Goal: Information Seeking & Learning: Learn about a topic

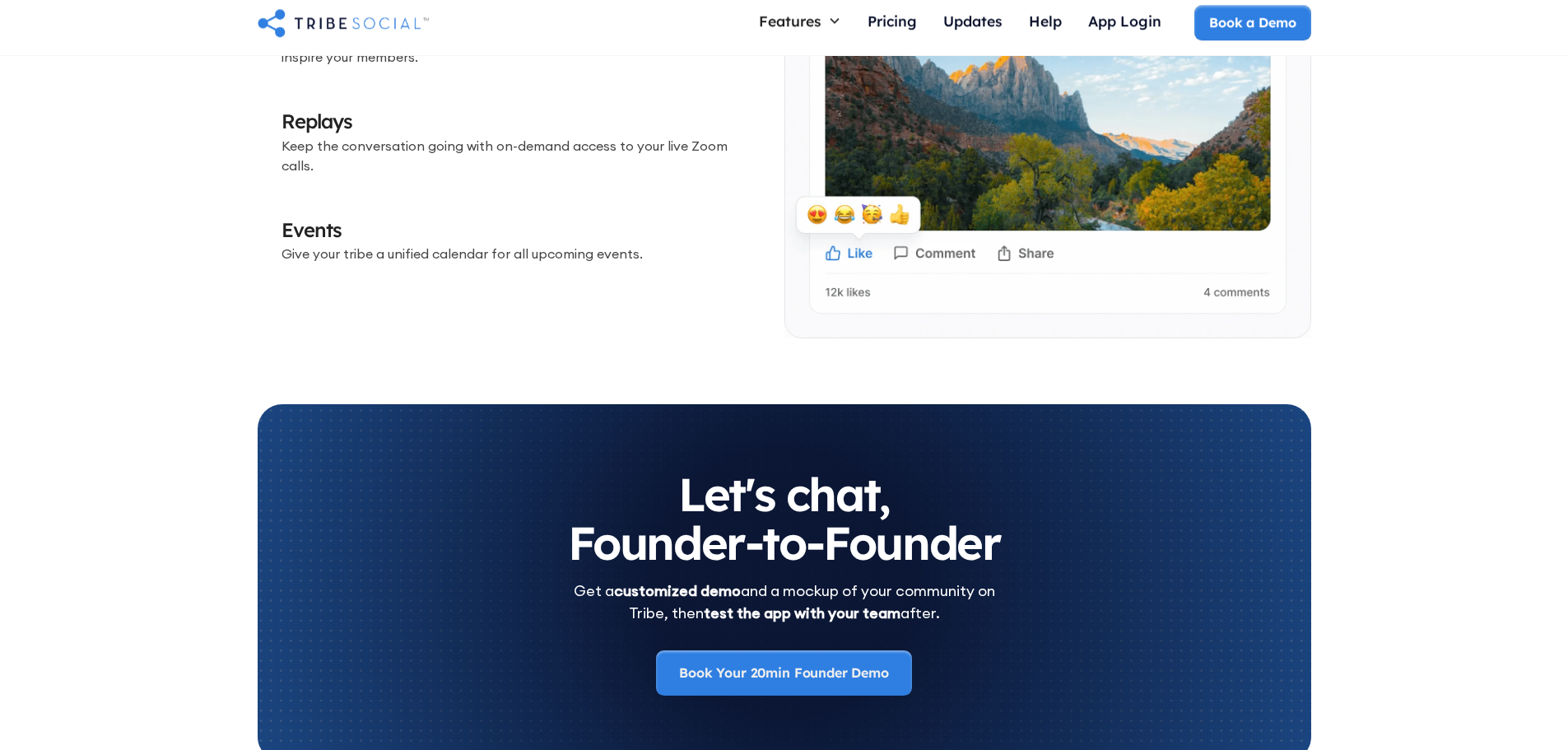
scroll to position [5106, 0]
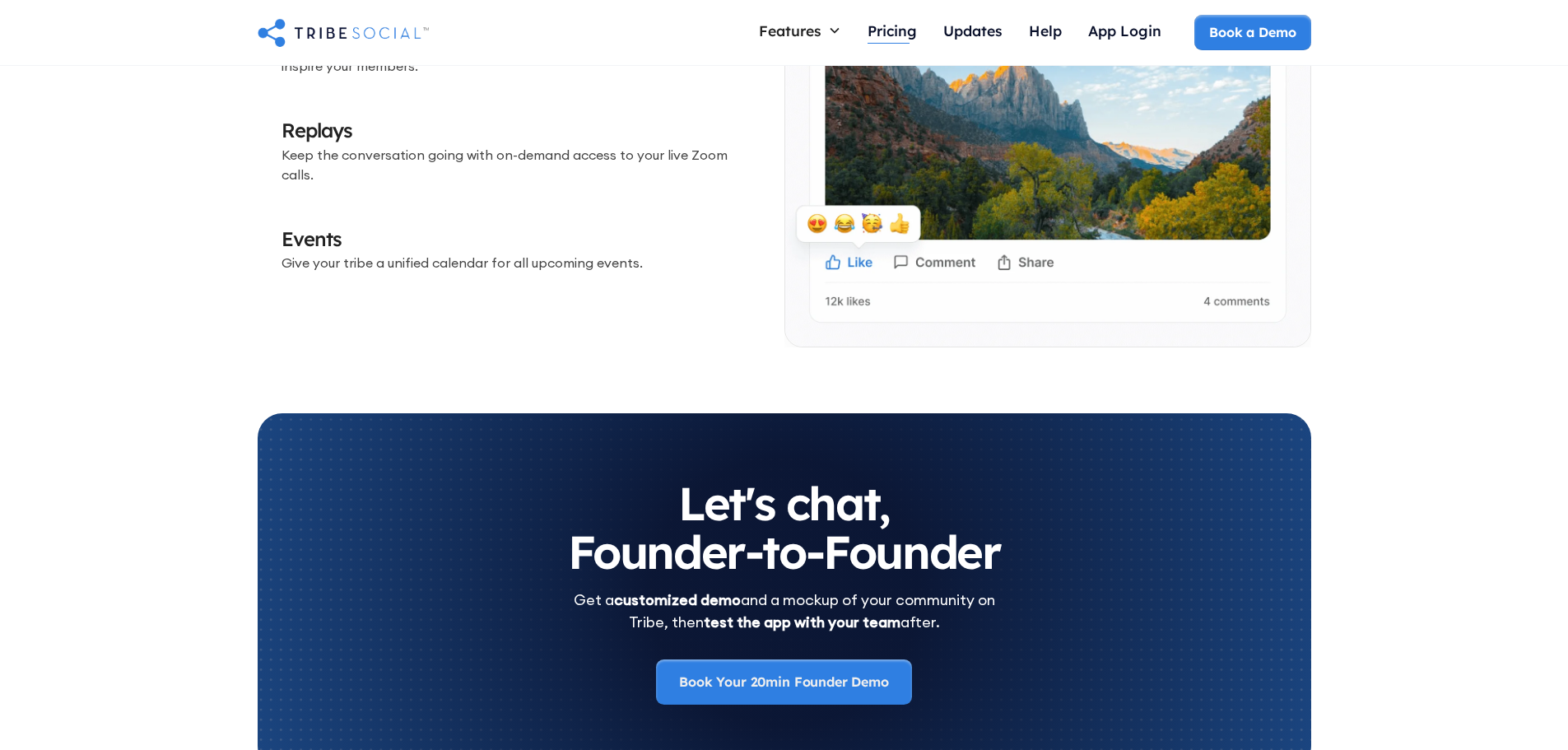
click at [877, 44] on div "Pricing" at bounding box center [892, 32] width 49 height 36
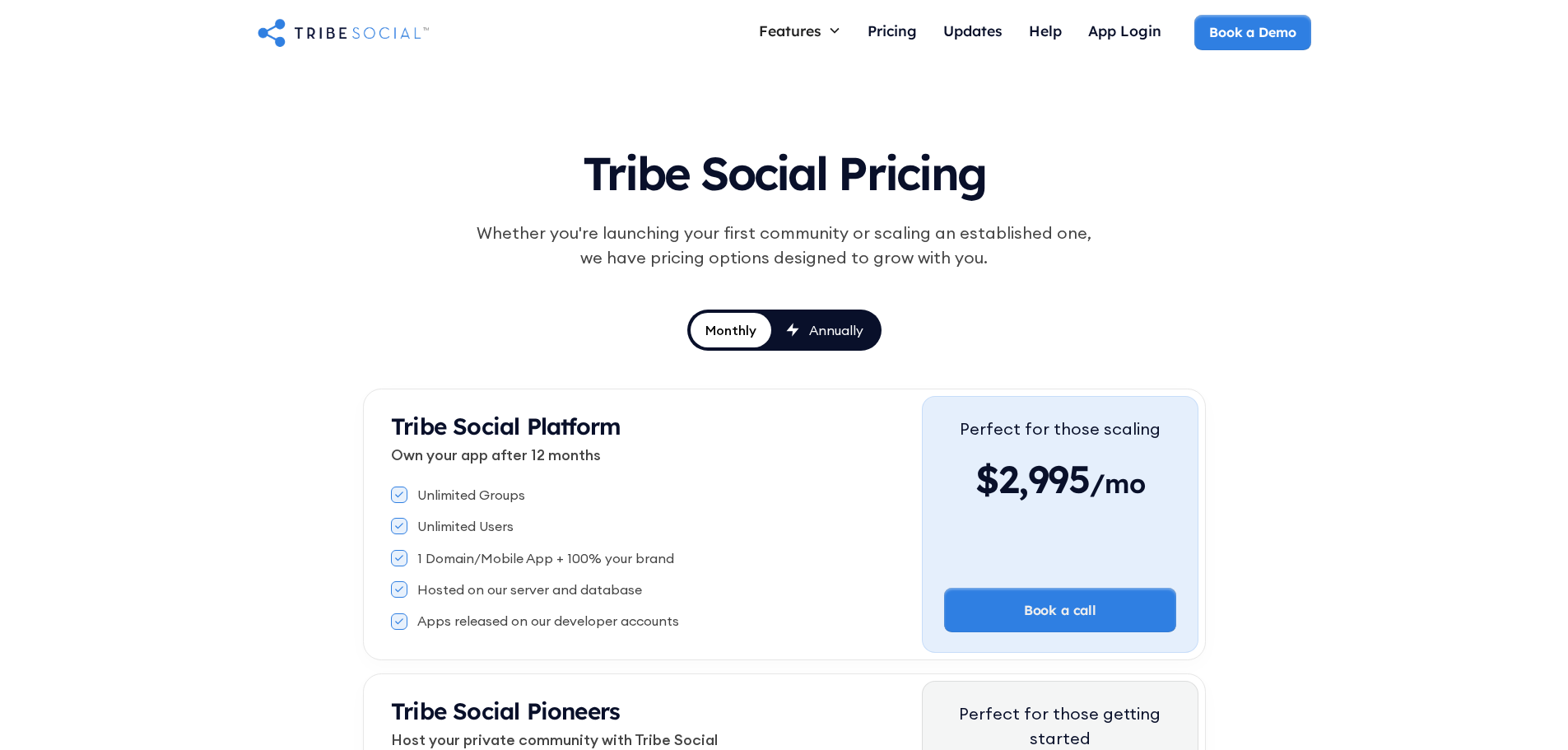
click at [395, 492] on icon at bounding box center [399, 495] width 8 height 7
click at [833, 340] on link "Annually" at bounding box center [824, 330] width 107 height 35
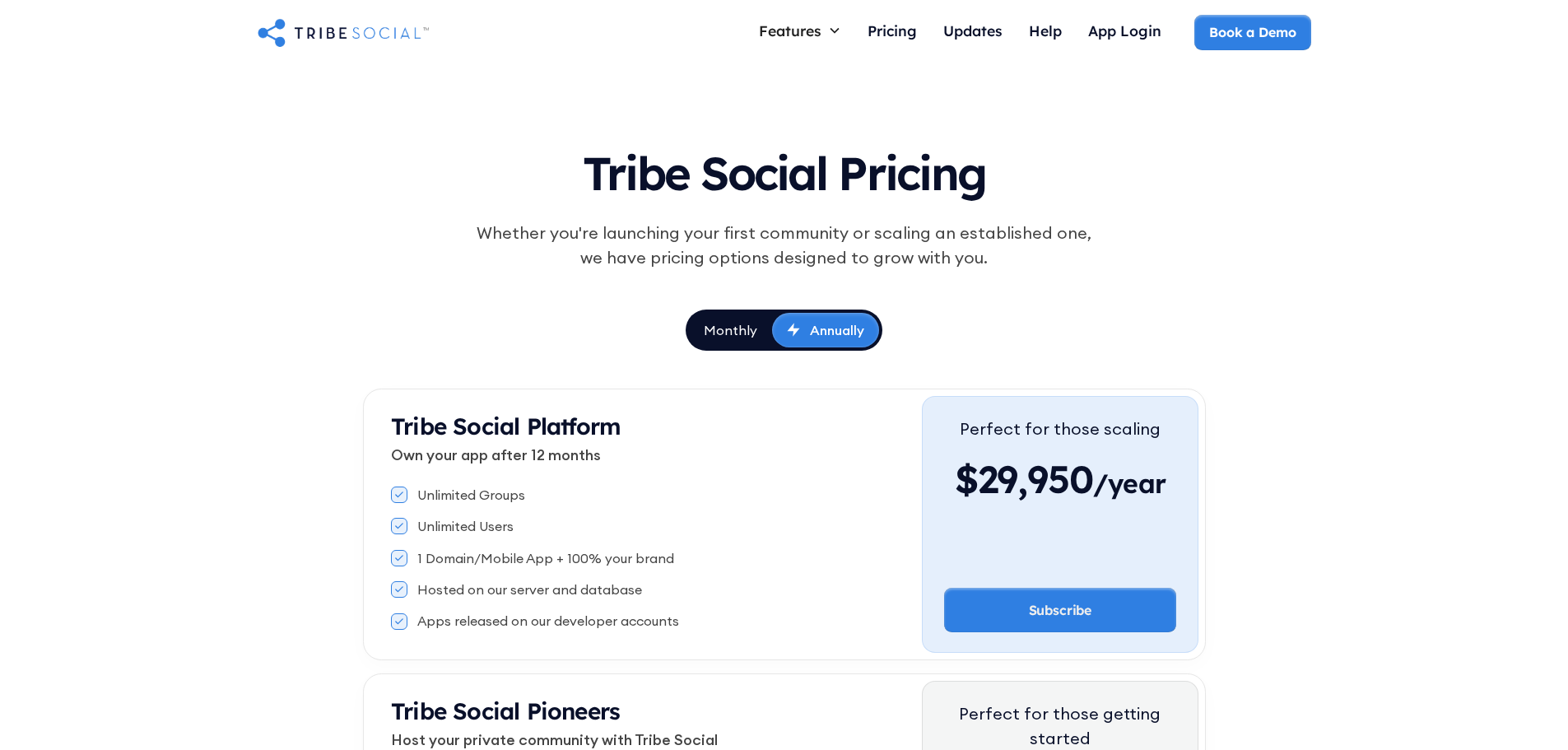
click at [833, 340] on link "Annually" at bounding box center [825, 330] width 107 height 35
click at [732, 333] on div "Monthly" at bounding box center [730, 330] width 53 height 18
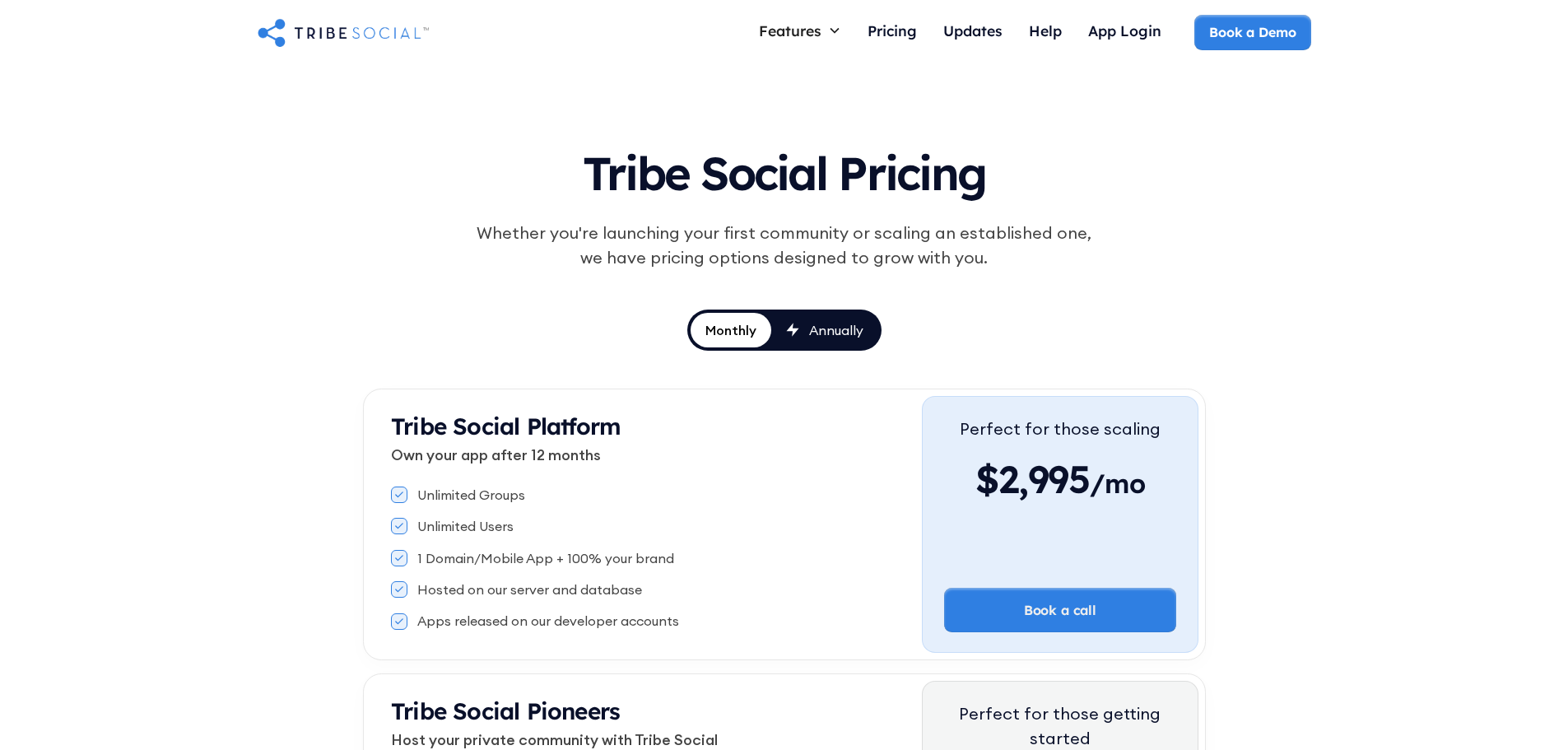
click at [786, 333] on icon at bounding box center [793, 329] width 13 height 14
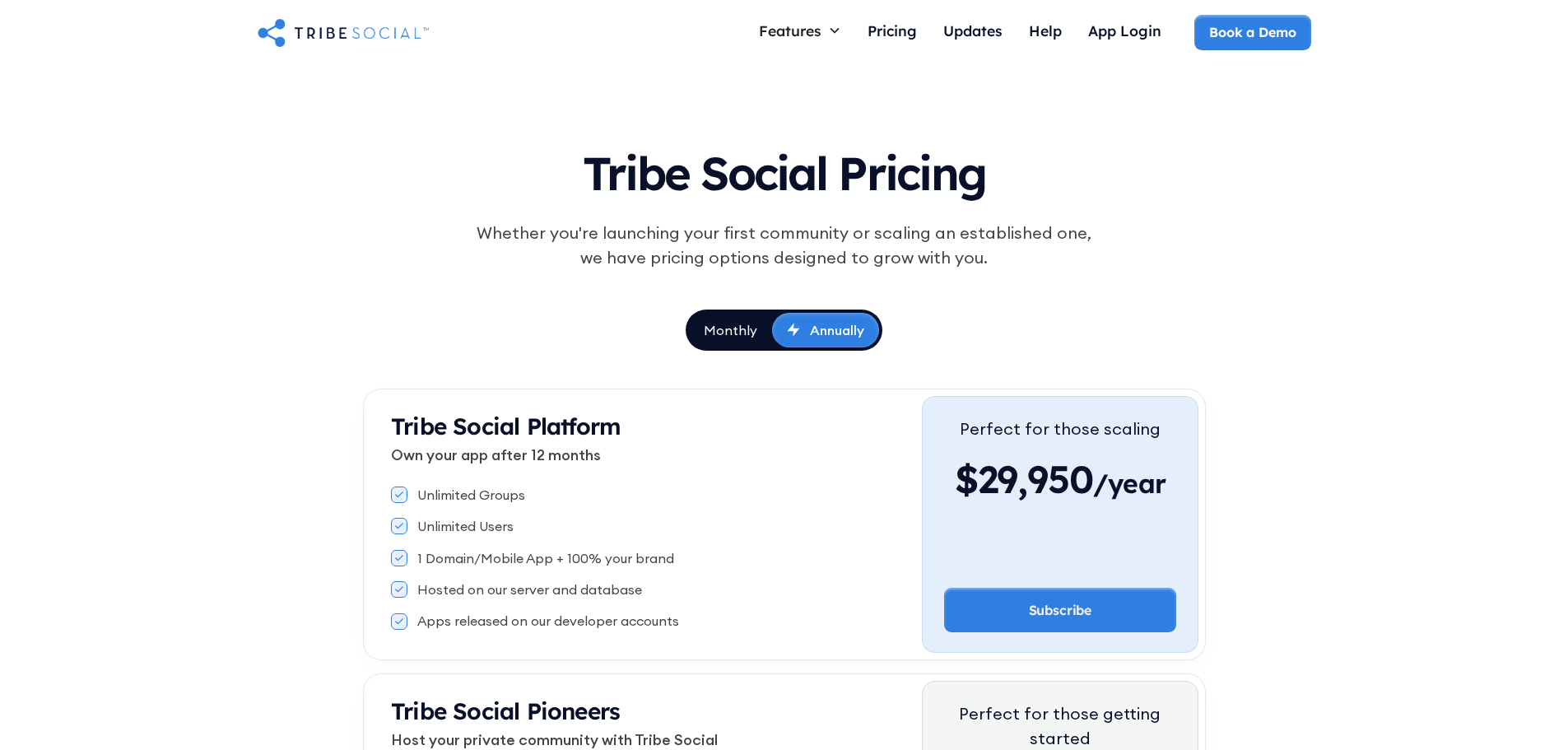
click at [738, 333] on div "Monthly" at bounding box center [730, 330] width 53 height 18
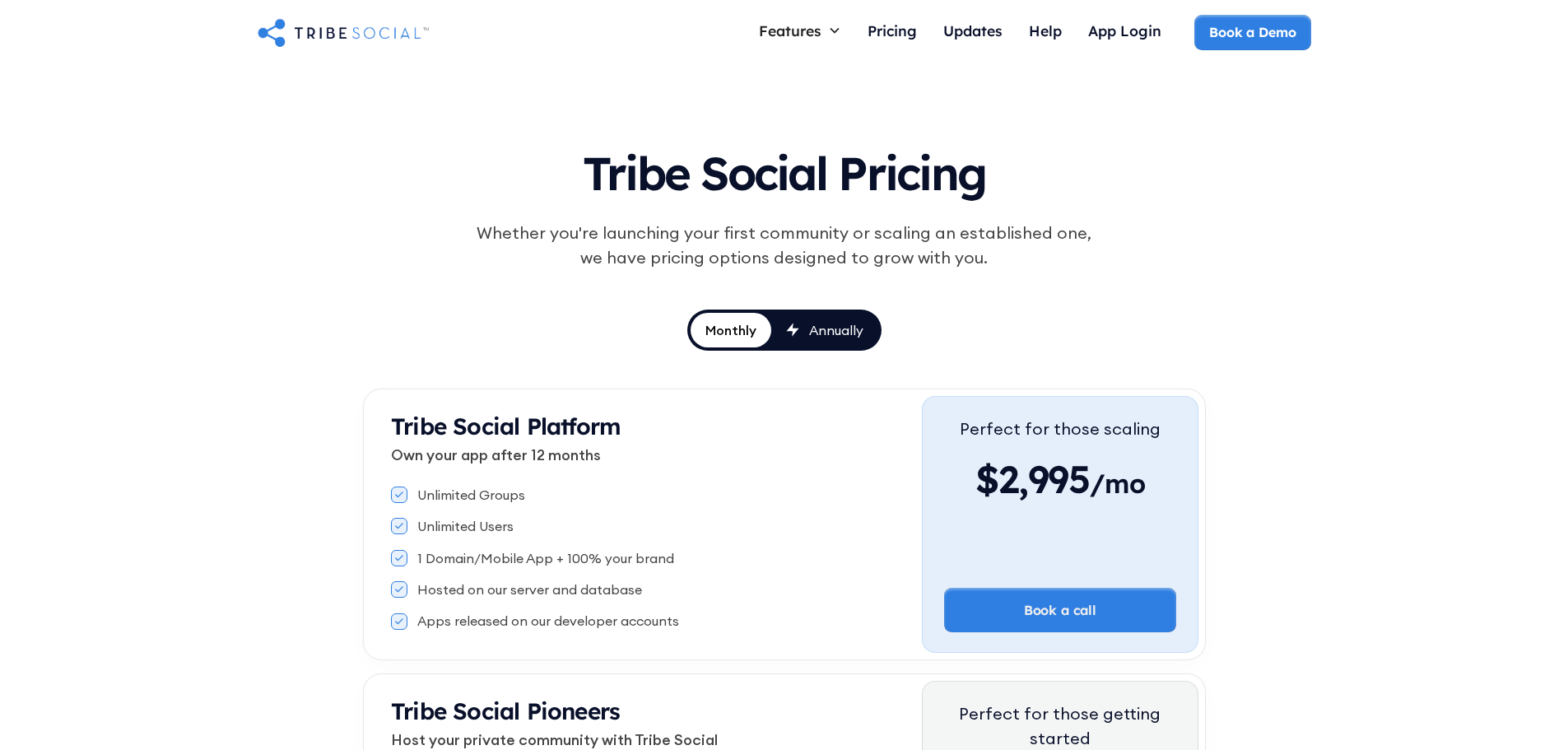
click at [818, 333] on div "Annually" at bounding box center [836, 330] width 54 height 18
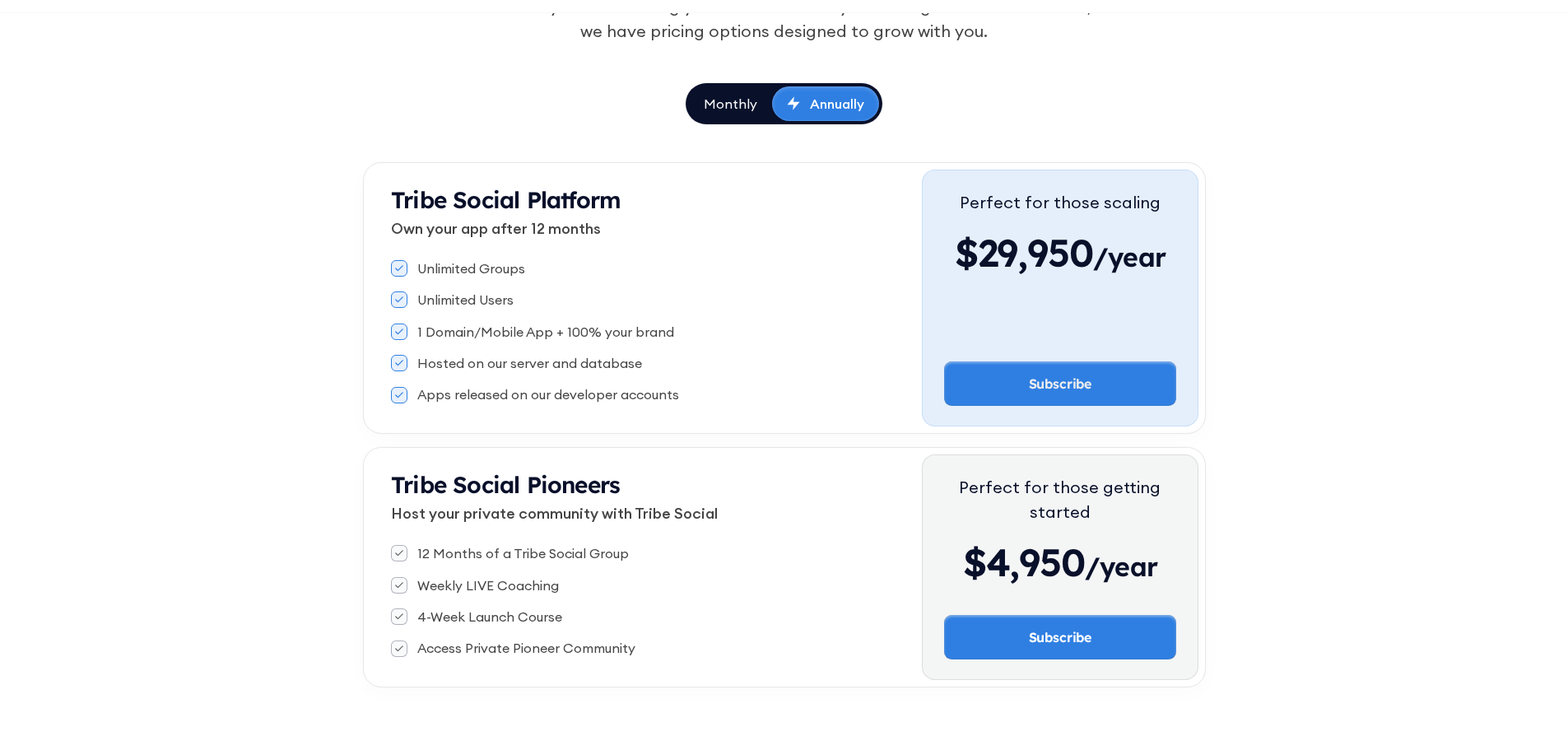
scroll to position [247, 0]
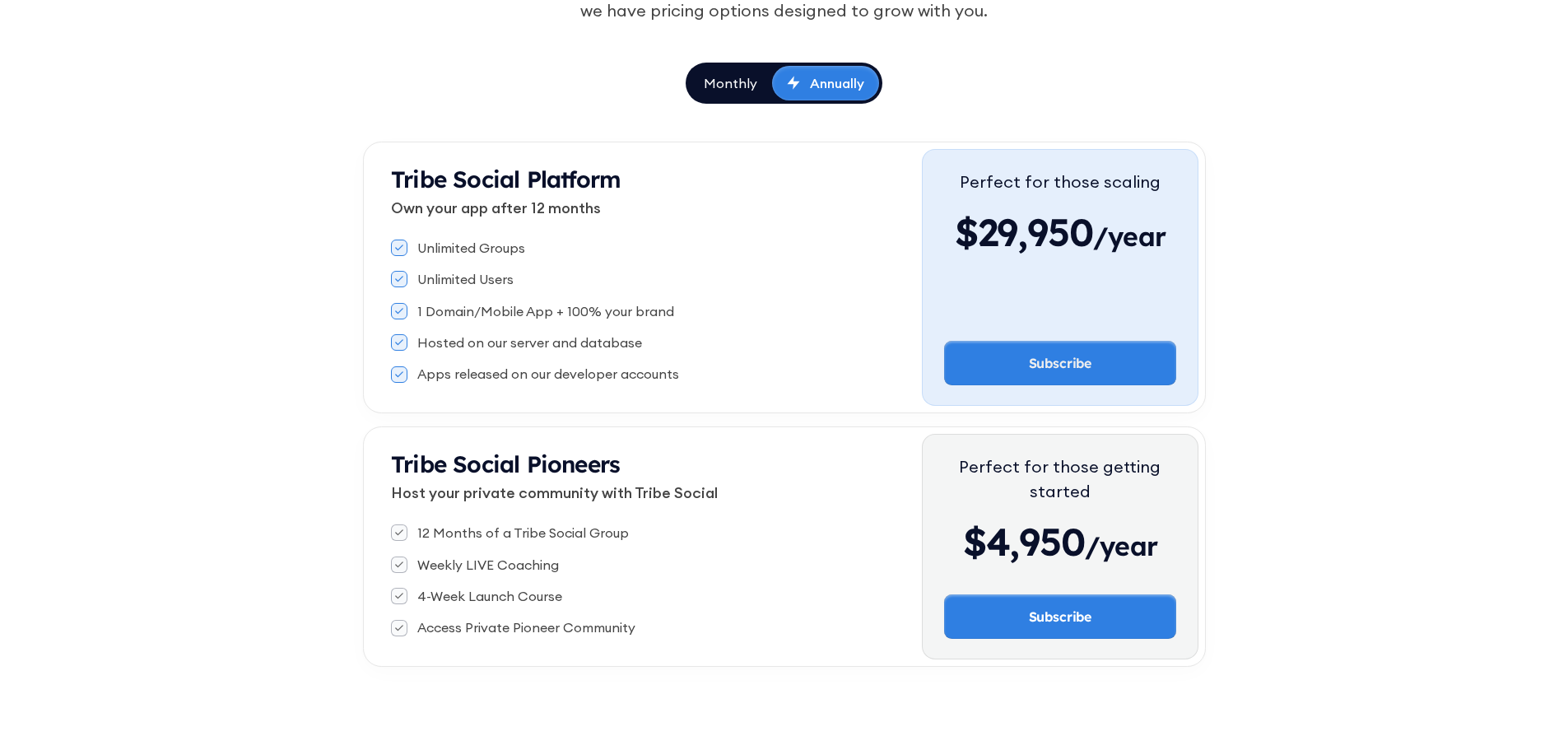
click at [724, 72] on link "Monthly" at bounding box center [730, 83] width 83 height 35
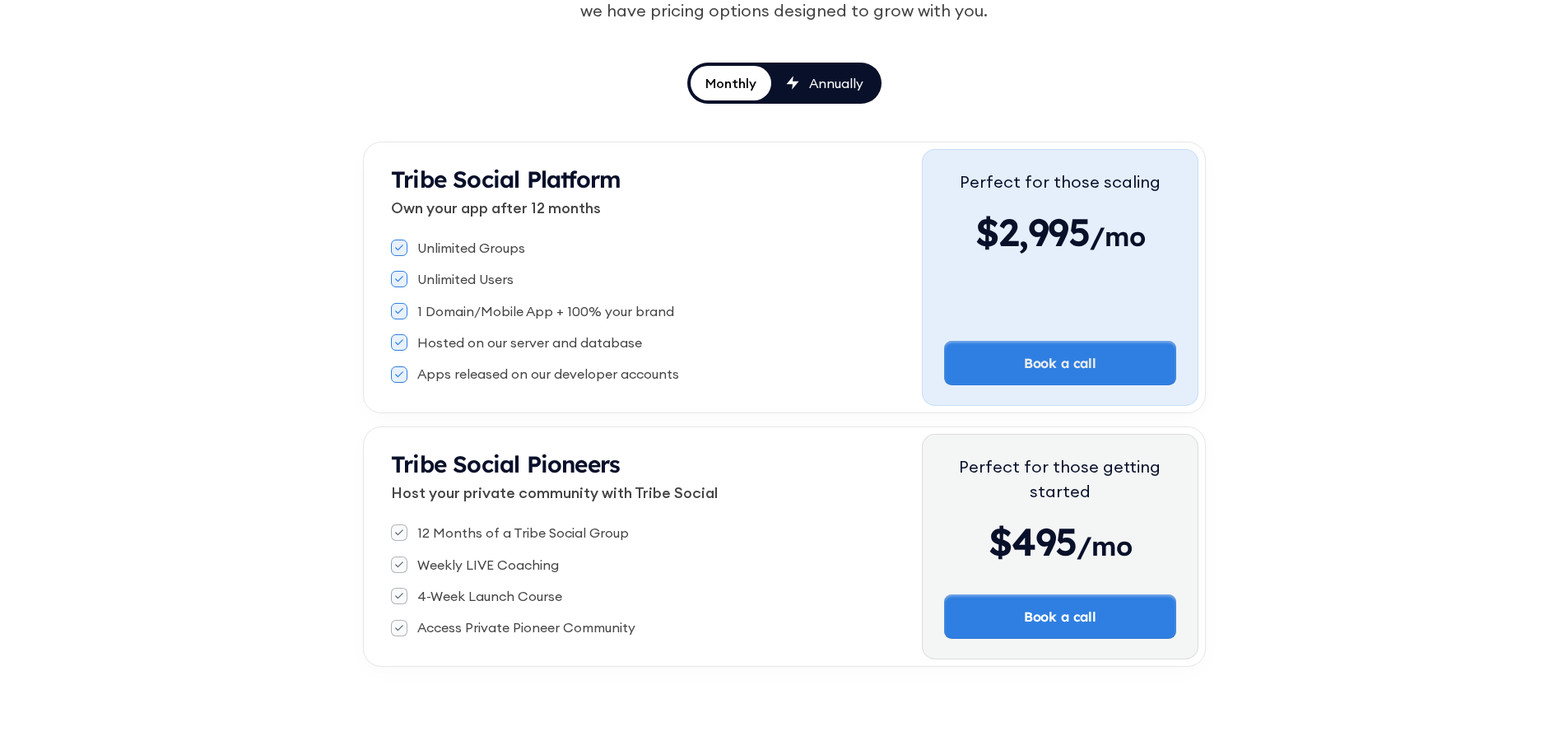
click at [788, 90] on icon at bounding box center [793, 82] width 13 height 14
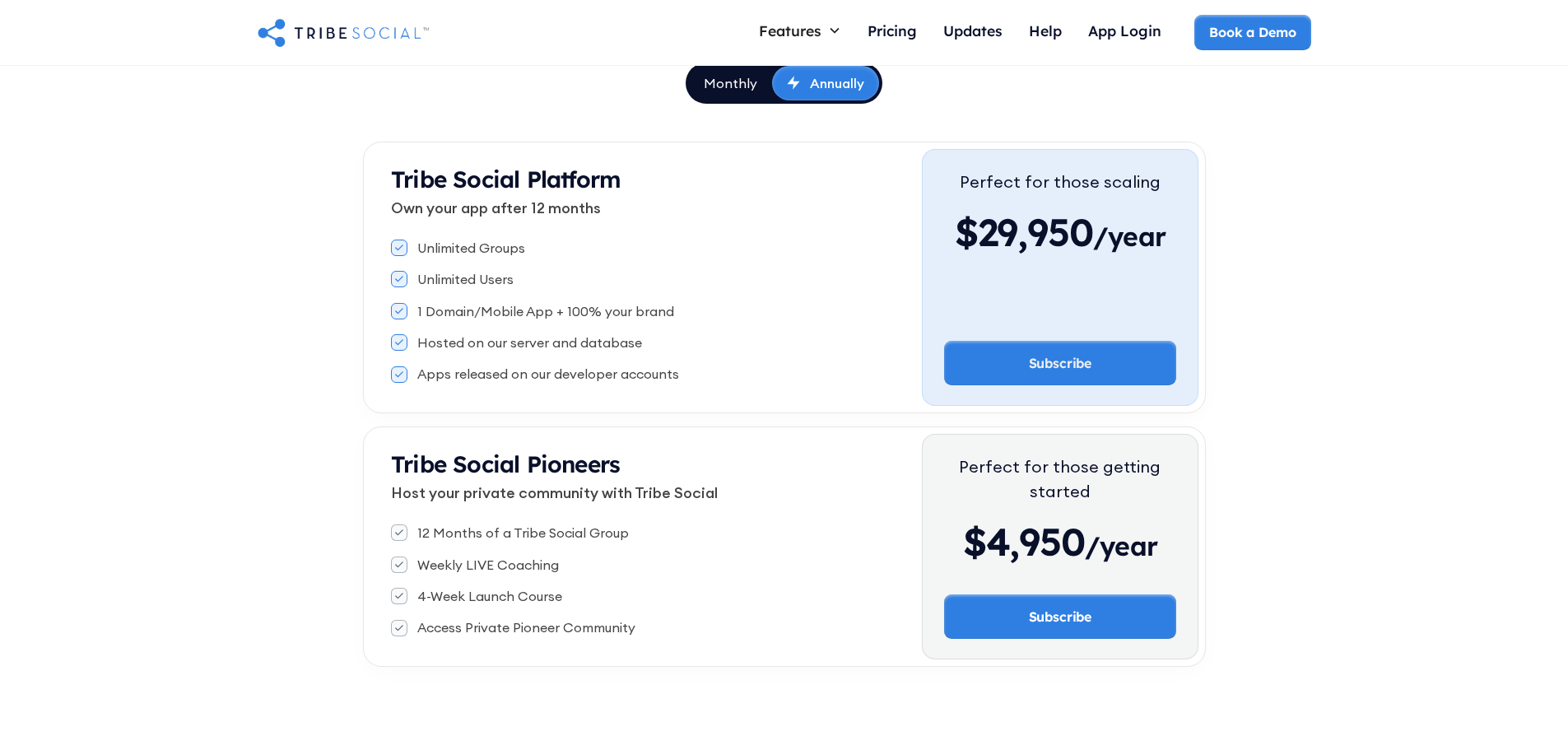
click at [734, 84] on div "Monthly" at bounding box center [730, 83] width 53 height 18
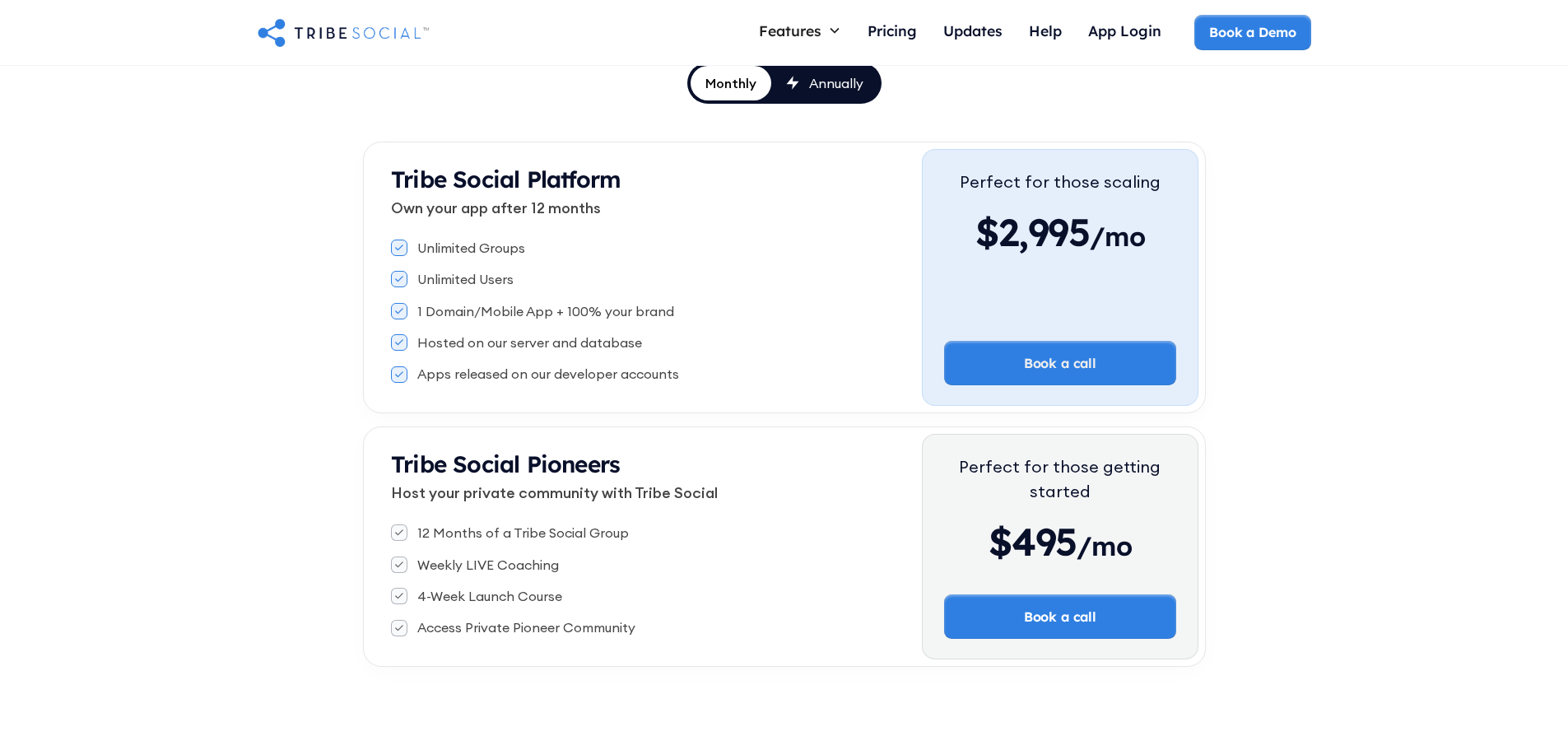
click at [809, 84] on div "Annually" at bounding box center [836, 83] width 54 height 18
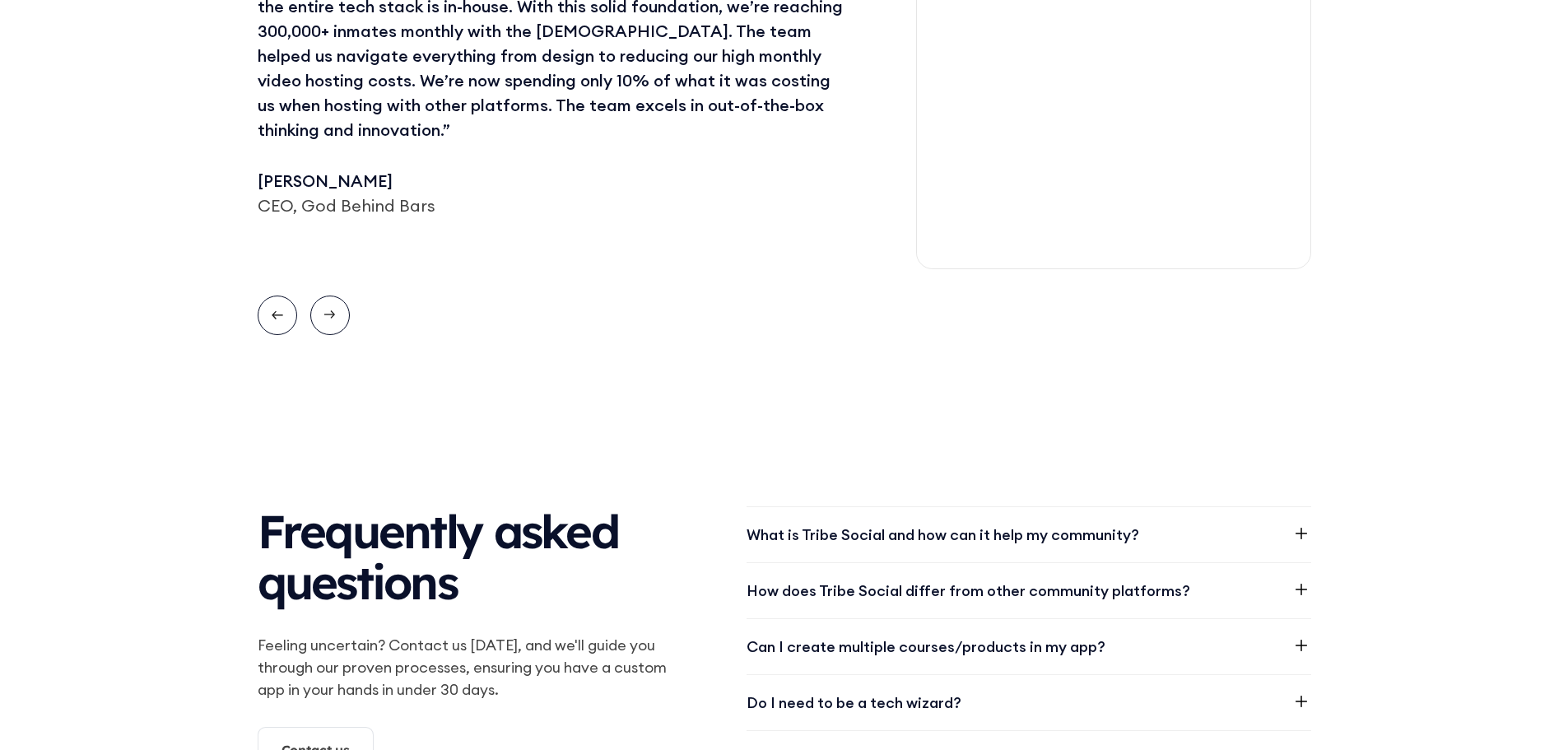
scroll to position [1812, 0]
